Goal: Transaction & Acquisition: Purchase product/service

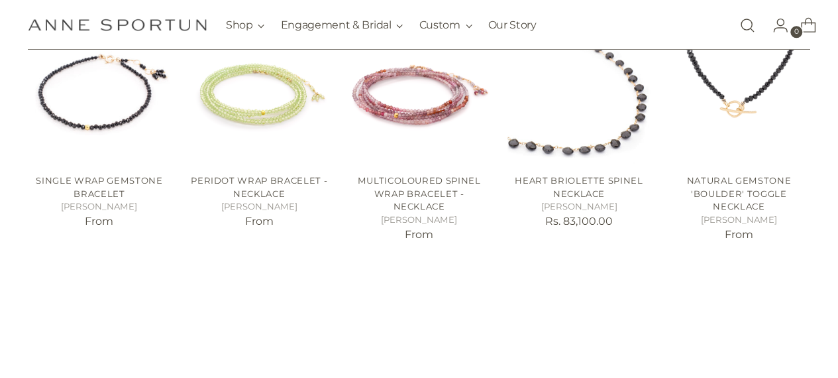
scroll to position [665, 5]
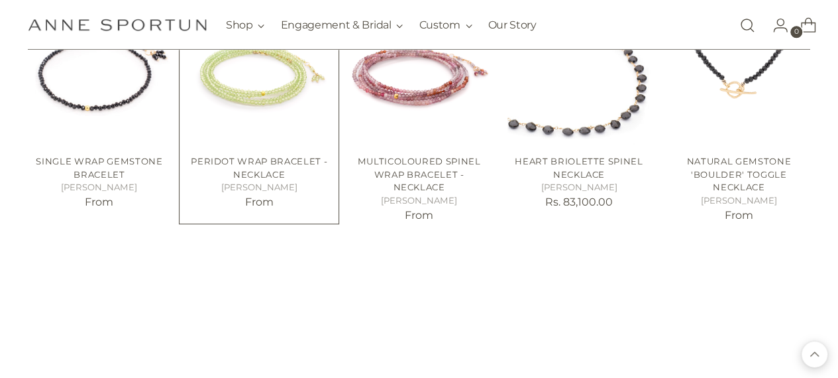
click at [0, 0] on img "Peridot Wrap Bracelet - Necklace" at bounding box center [0, 0] width 0 height 0
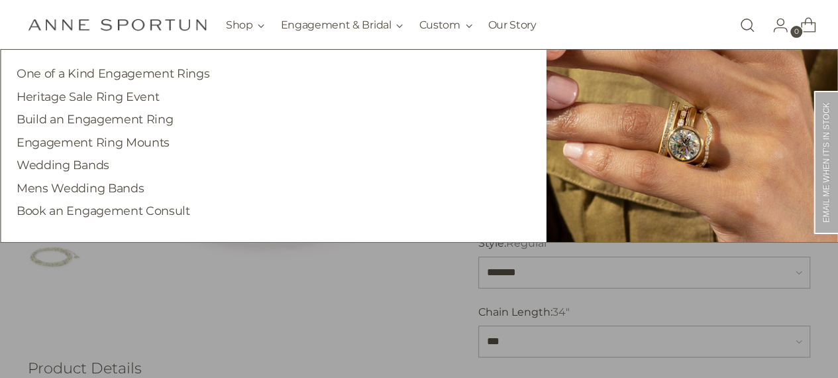
scroll to position [140, 0]
